Goal: Task Accomplishment & Management: Use online tool/utility

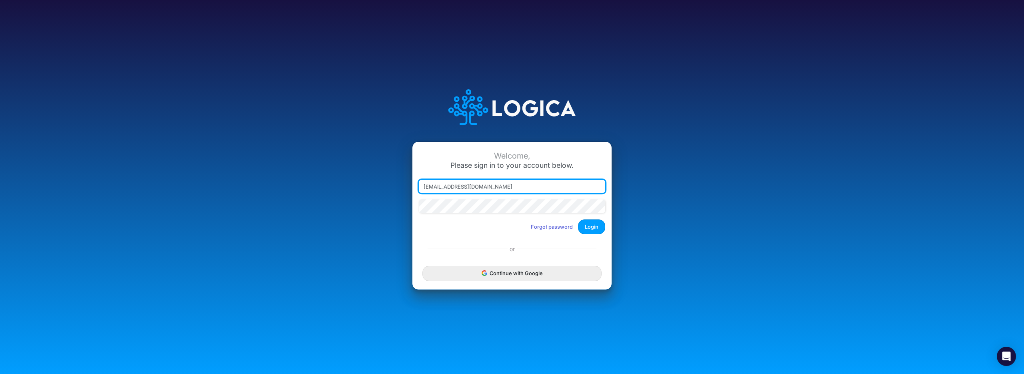
drag, startPoint x: 498, startPoint y: 186, endPoint x: 350, endPoint y: 189, distance: 147.6
click at [350, 189] on div "Welcome, Please sign in to your account below. user+qa2@logica.cloud Forgot pas…" at bounding box center [512, 187] width 683 height 228
type input "victor_lopes@atlantico.com.br"
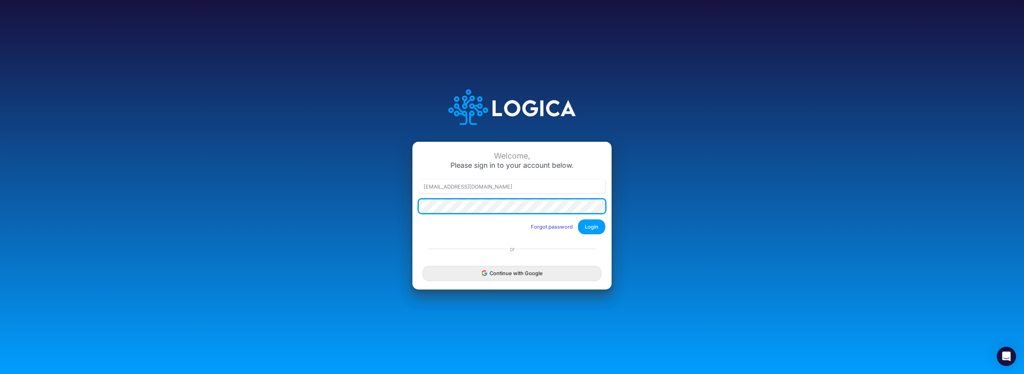
click at [390, 202] on div "Welcome, Please sign in to your account below. victor_lopes@atlantico.com.br Fo…" at bounding box center [512, 187] width 683 height 228
click at [578, 219] on button "Login" at bounding box center [591, 226] width 27 height 15
